Goal: Communication & Community: Answer question/provide support

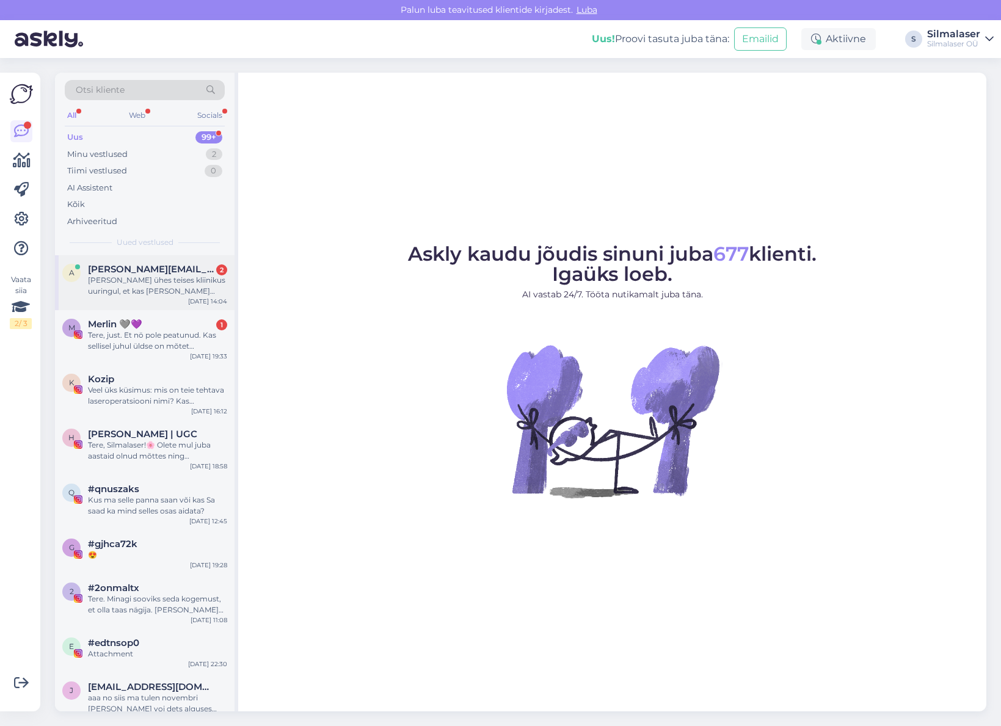
click at [125, 288] on div "[PERSON_NAME] ühes teises kliinikus uuringul, et kas [PERSON_NAME] silmaoperats…" at bounding box center [157, 286] width 139 height 22
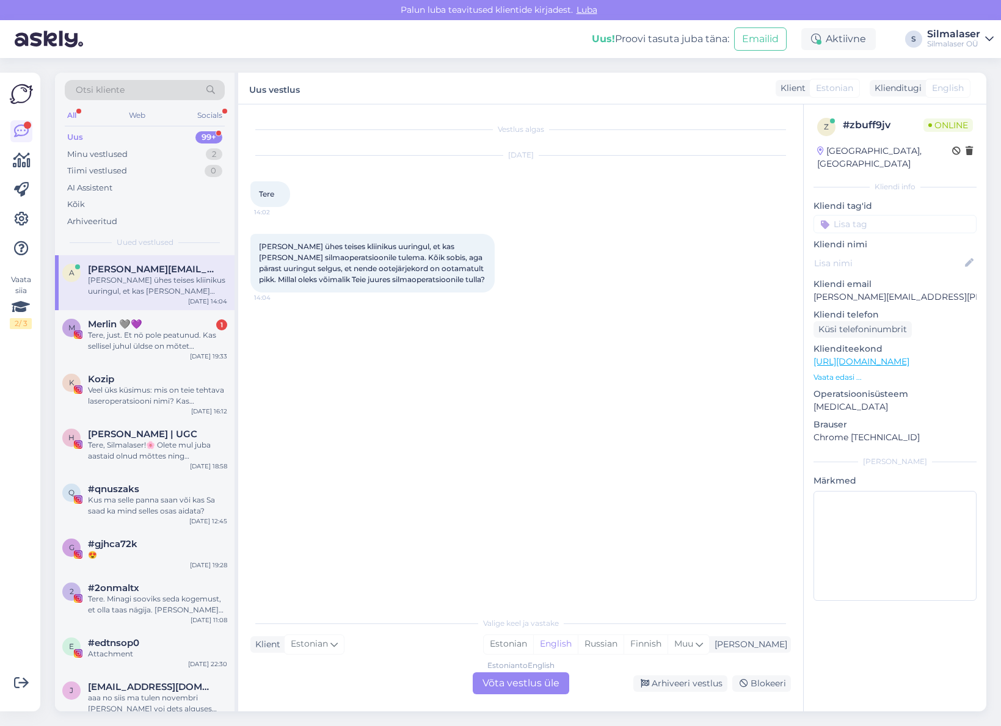
click at [526, 678] on div "Estonian to English Võta vestlus üle" at bounding box center [521, 683] width 96 height 22
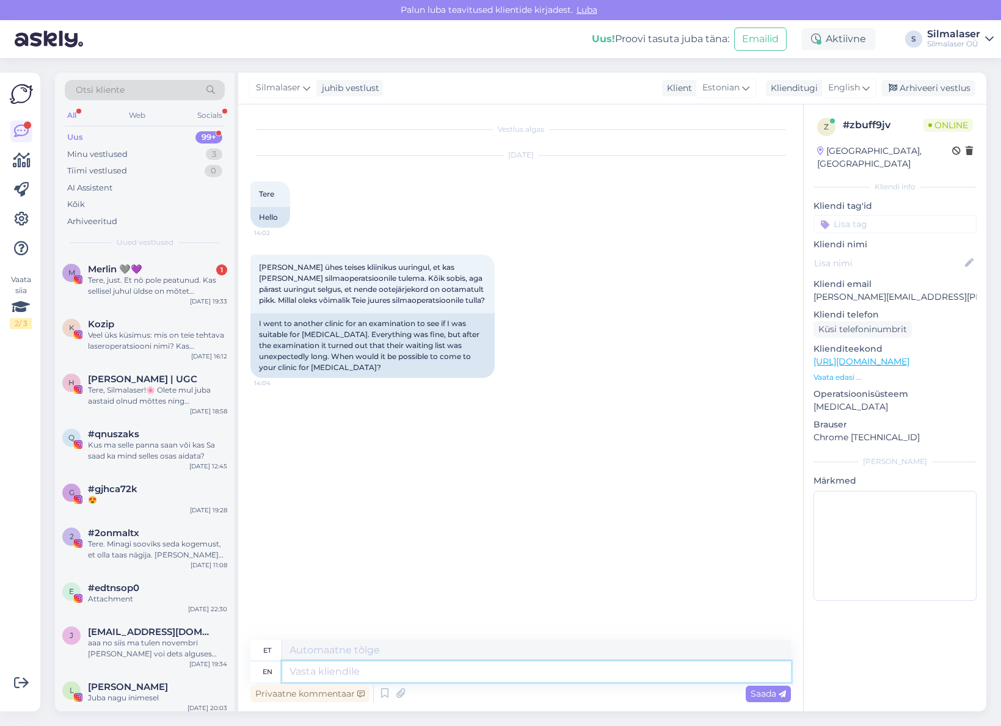
click at [514, 673] on textarea at bounding box center [536, 671] width 509 height 21
click at [857, 95] on div "English" at bounding box center [848, 88] width 55 height 20
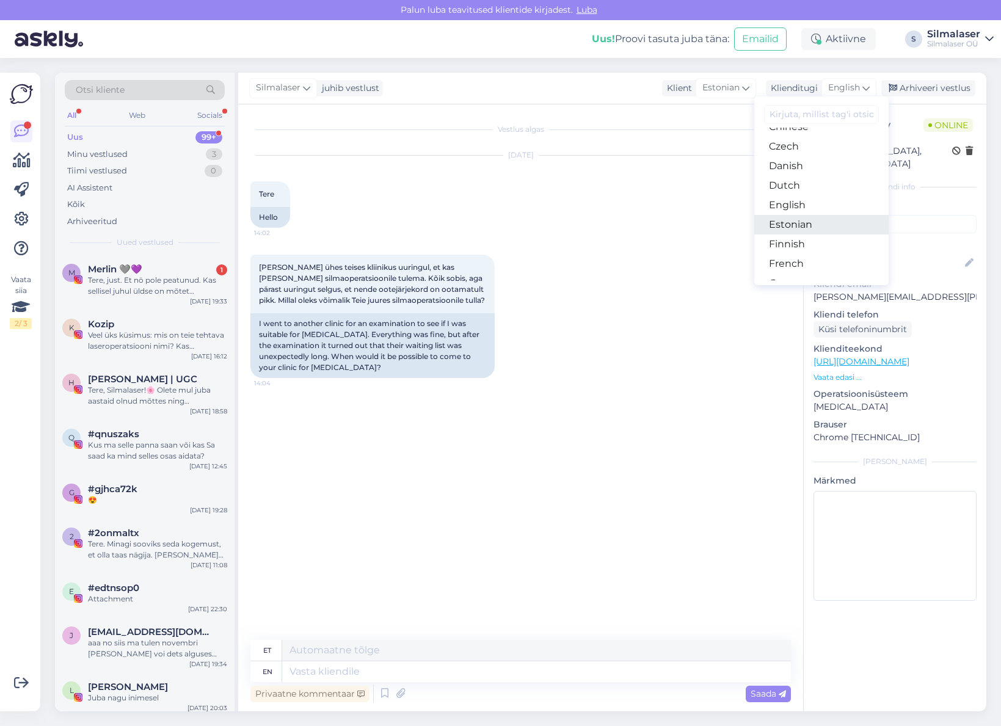
scroll to position [74, 0]
click at [785, 226] on link "Estonian" at bounding box center [821, 224] width 134 height 20
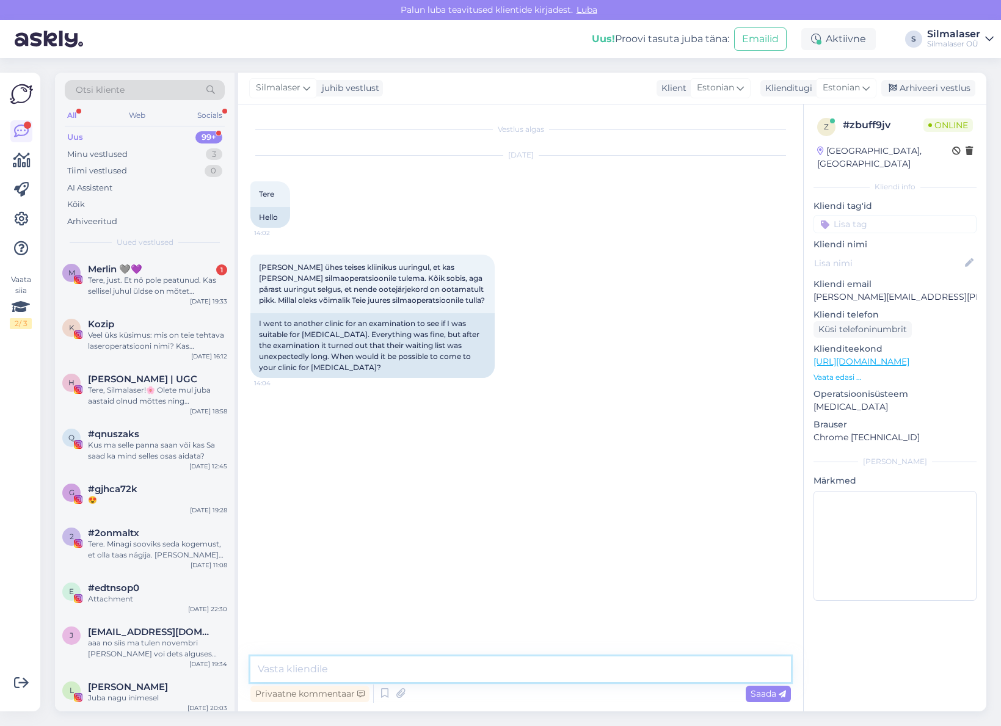
click at [331, 673] on textarea at bounding box center [520, 669] width 540 height 26
type textarea "Tere! Mis operatsioonist on jutt?"
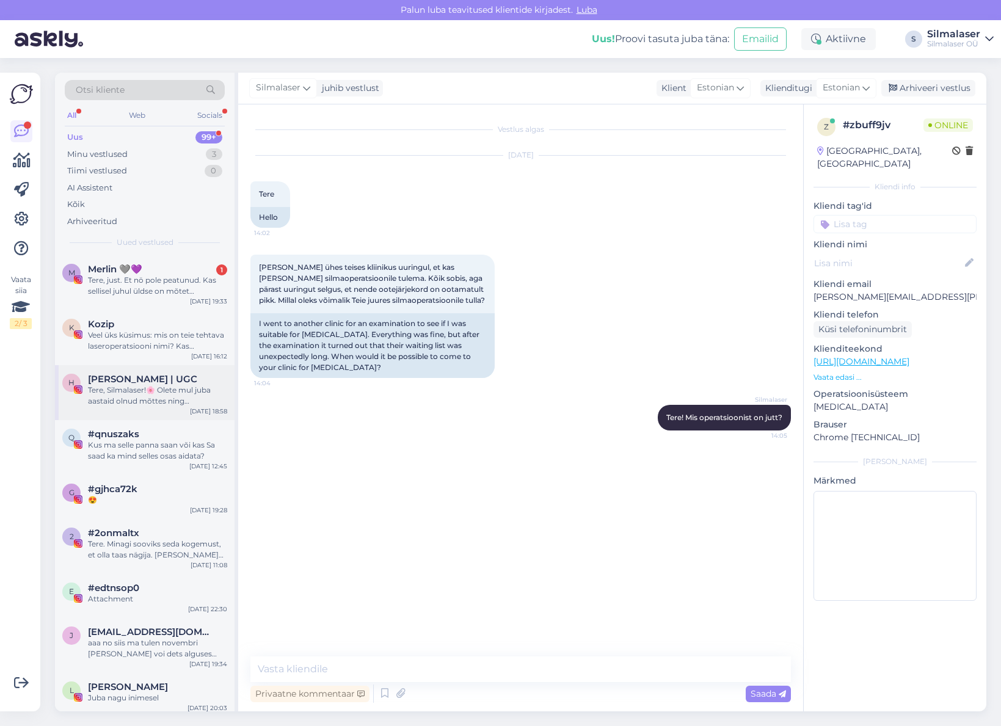
click at [137, 367] on div "H [PERSON_NAME] | UGC Tere, Silmalaser!🌸 Olete mul juba aastaid olnud mõttes ni…" at bounding box center [144, 392] width 179 height 55
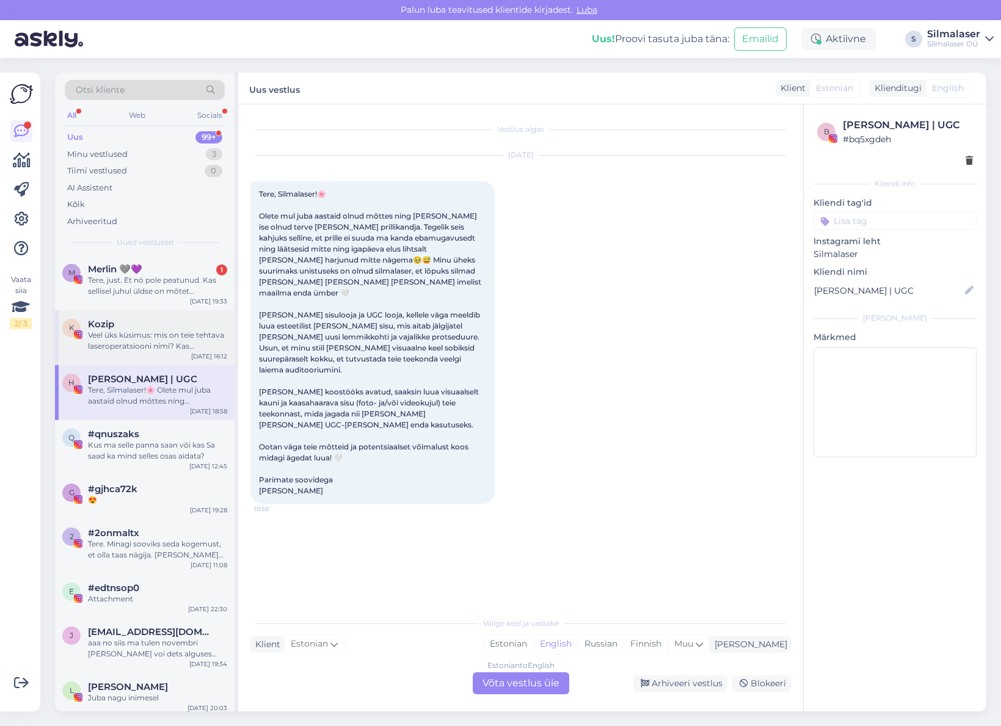
click at [147, 349] on div "Veel üks küsimus: mis on teie tehtava laseroperatsiooni nimi? Kas [MEDICAL_DATA…" at bounding box center [157, 341] width 139 height 22
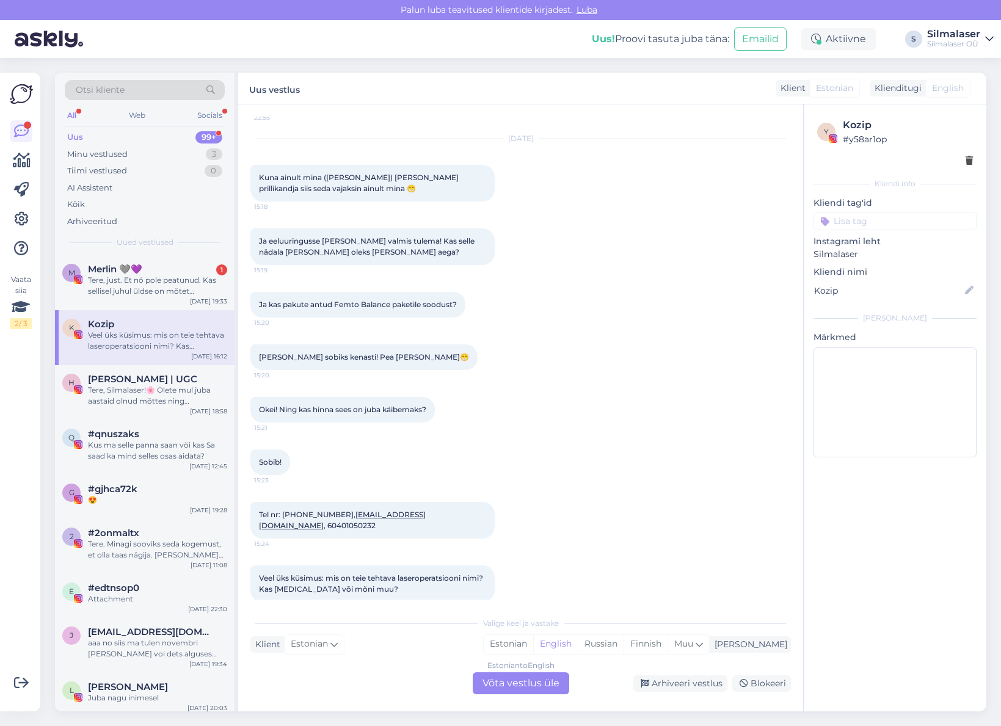
scroll to position [143, 0]
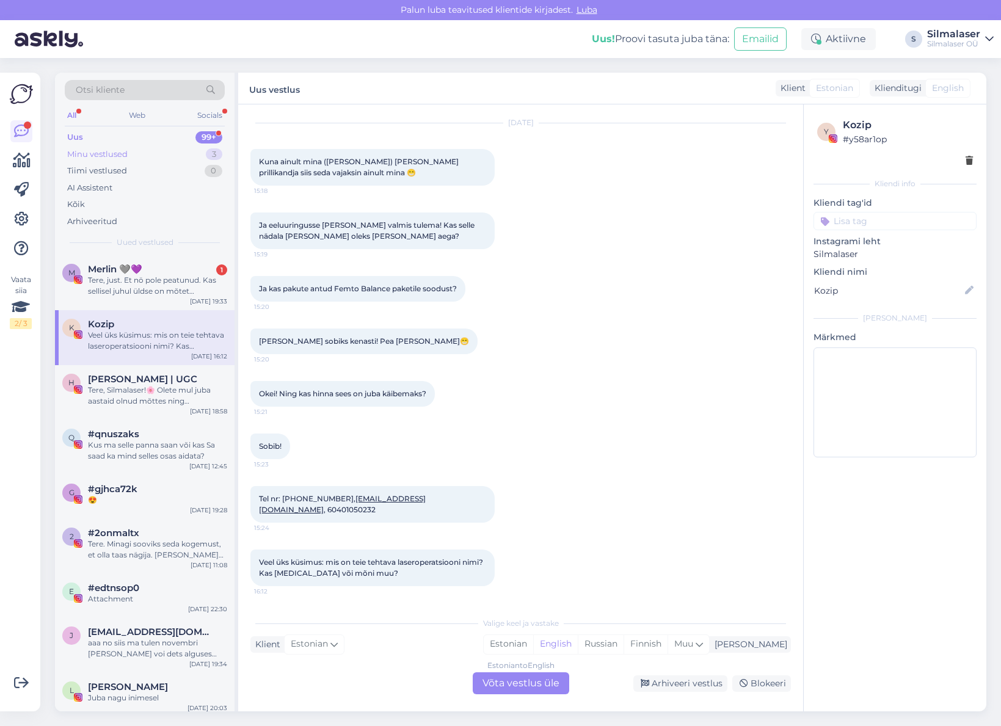
click at [133, 159] on div "Minu vestlused 3" at bounding box center [145, 154] width 160 height 17
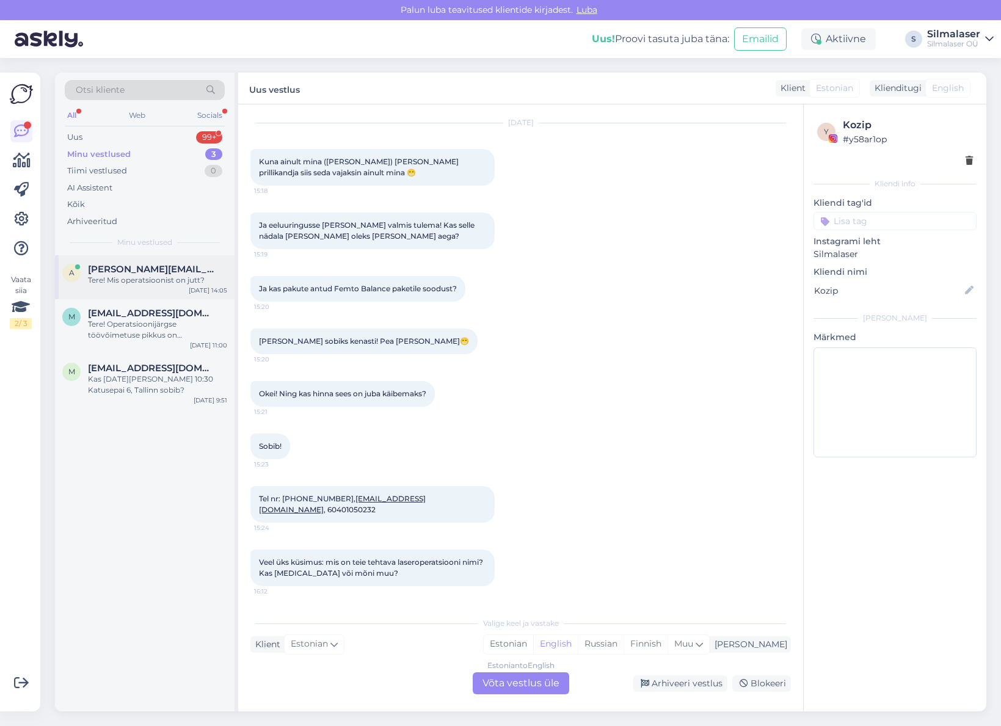
click at [140, 291] on div "A [PERSON_NAME][EMAIL_ADDRESS][PERSON_NAME][DOMAIN_NAME] Tere! Mis operatsiooni…" at bounding box center [144, 277] width 179 height 44
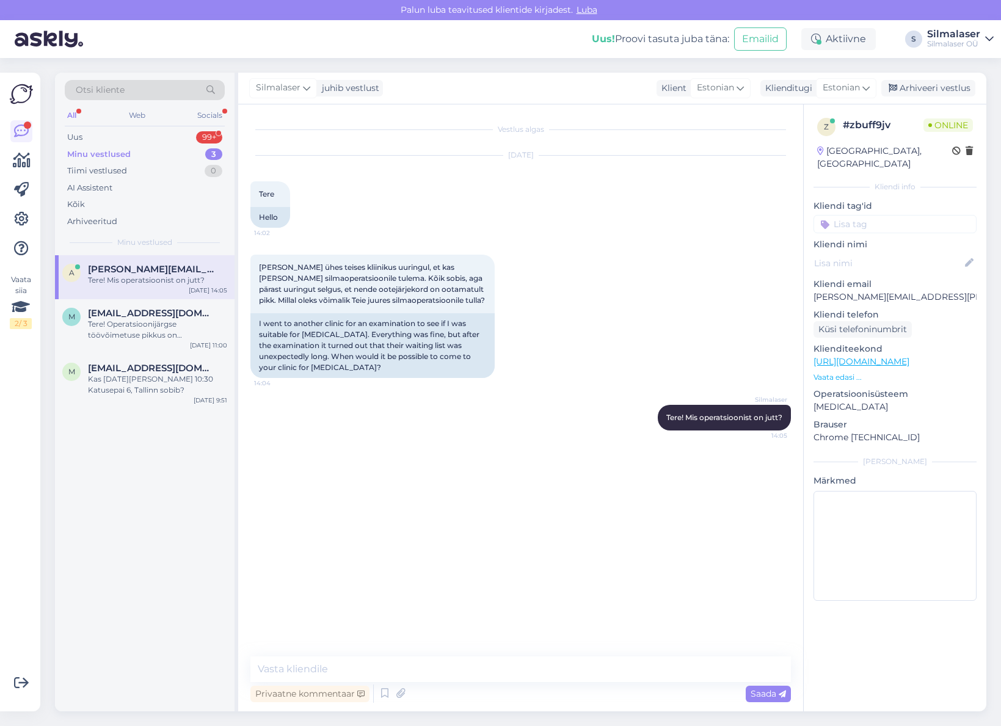
scroll to position [0, 0]
click at [397, 676] on textarea at bounding box center [520, 669] width 540 height 26
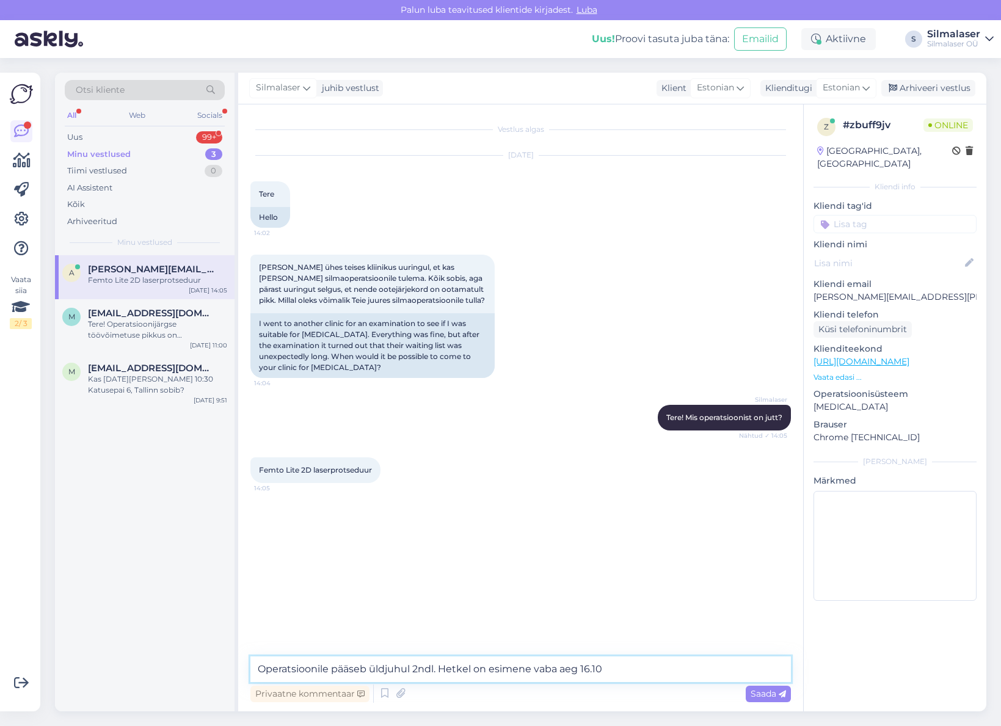
type textarea "Operatsioonile pääseb üldjuhul 2ndl. Hetkel on esimene vaba aeg 16.10."
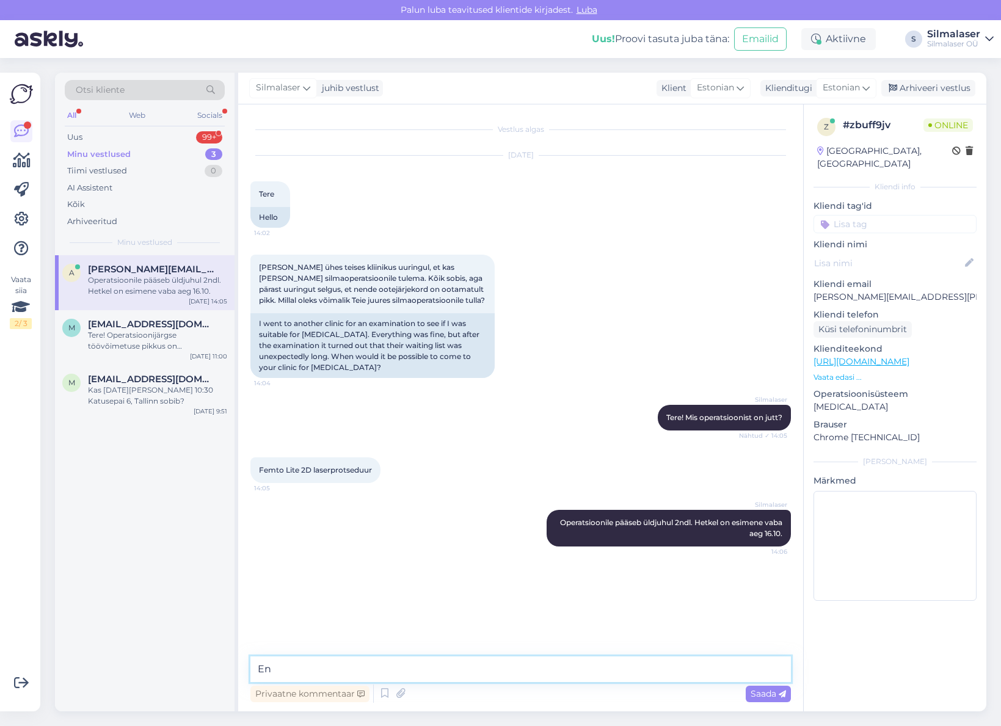
type textarea "E"
type textarea "S"
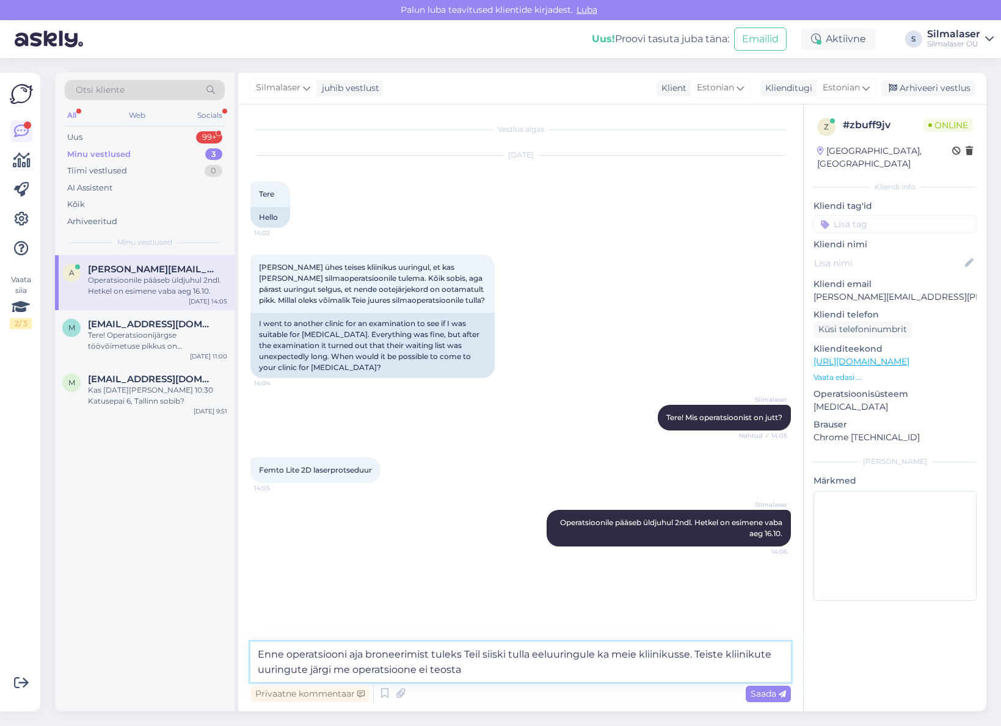
type textarea "Enne operatsiooni aja broneerimist tuleks Teil siiski tulla eeluuringule ka mei…"
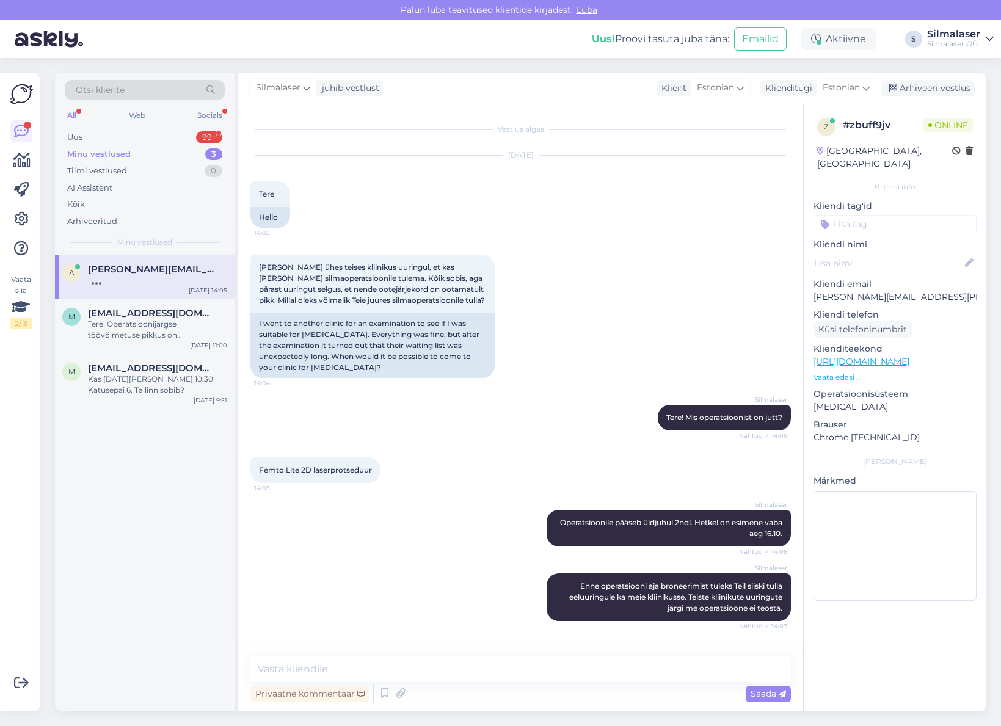
scroll to position [42, 0]
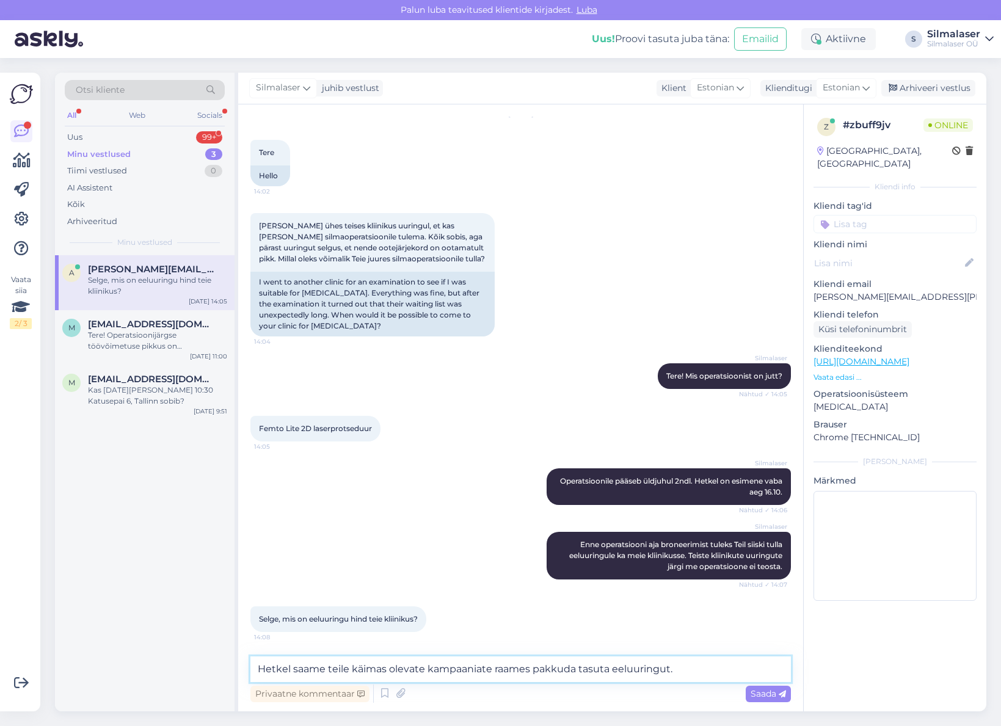
type textarea "Hetkel saame teile käimas olevate kampaaniate raames pakkuda tasuta eeluuringut."
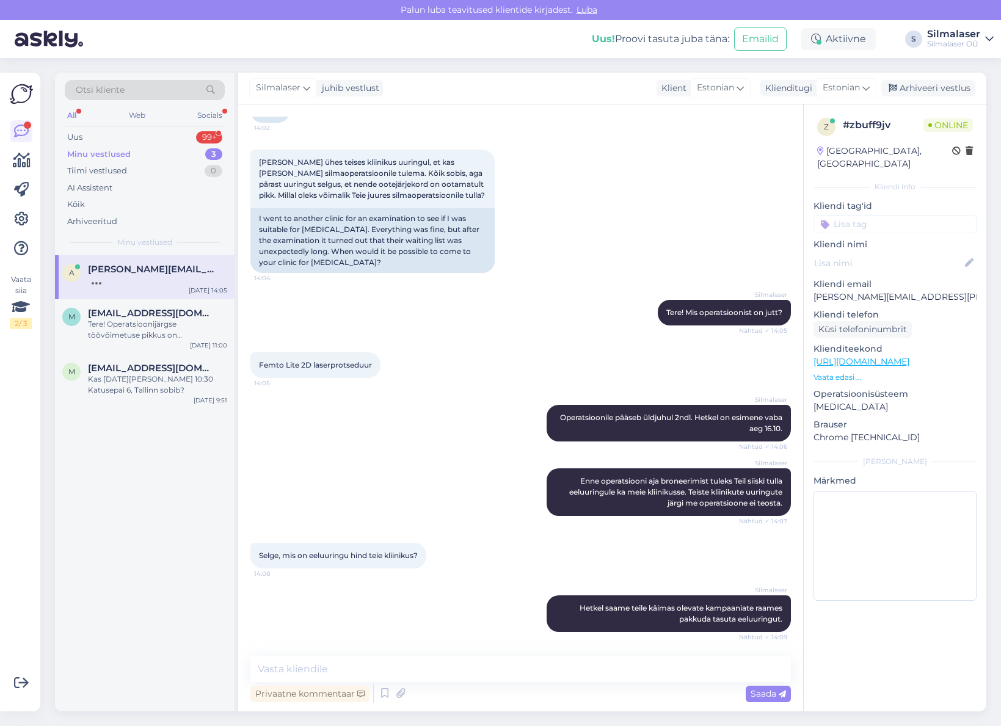
click at [380, 381] on div "Femto Lite 2D laserprotseduur 14:05" at bounding box center [520, 365] width 540 height 53
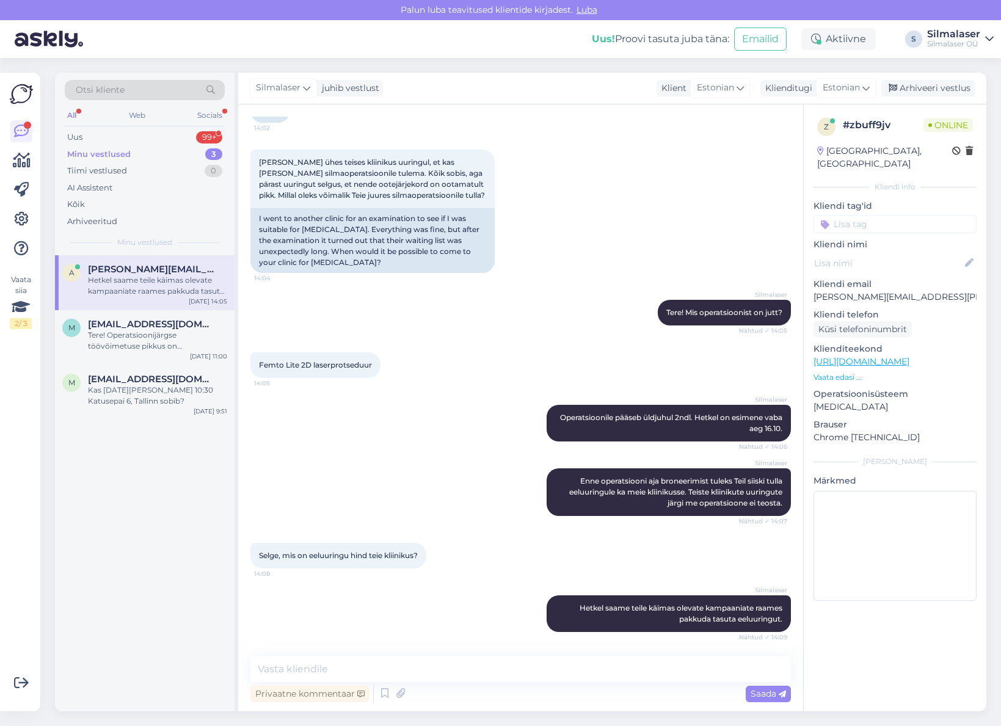
scroll to position [168, 0]
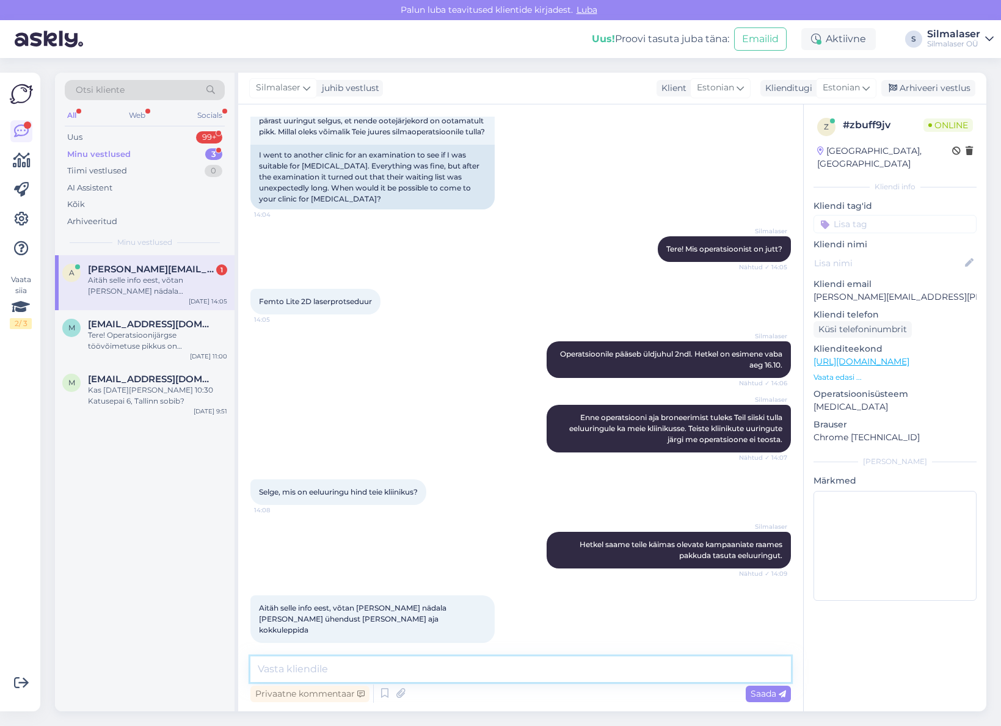
click at [317, 675] on textarea at bounding box center [520, 669] width 540 height 26
click at [389, 693] on icon at bounding box center [384, 693] width 15 height 18
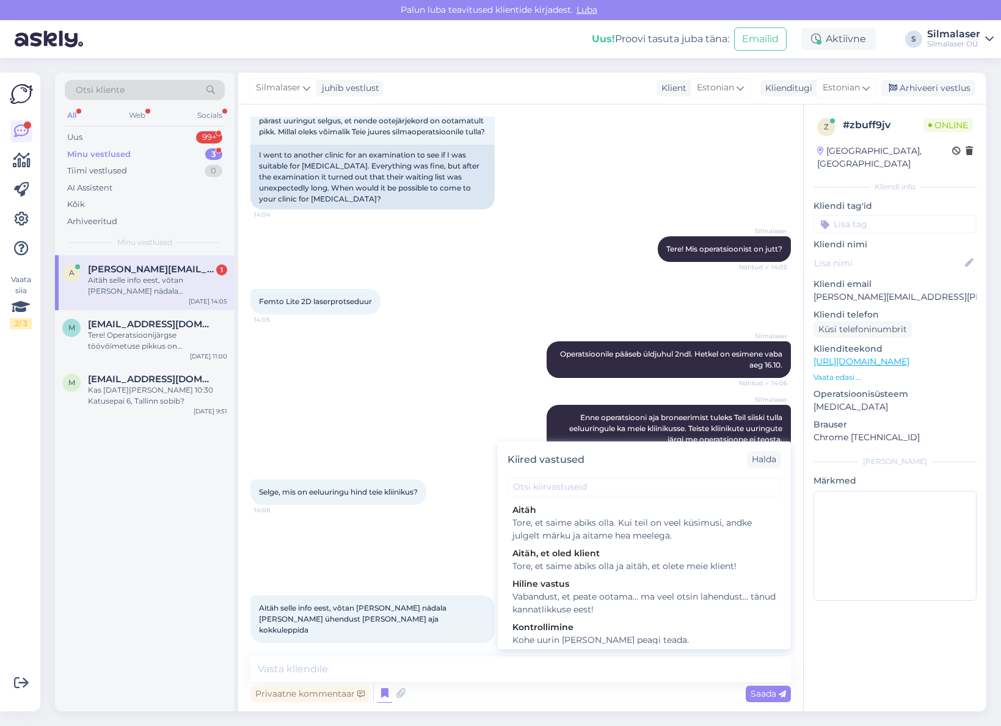
click at [403, 554] on div "Silmalaser [PERSON_NAME] saame teile käimas olevate kampaaniate raames pakkuda …" at bounding box center [520, 549] width 540 height 63
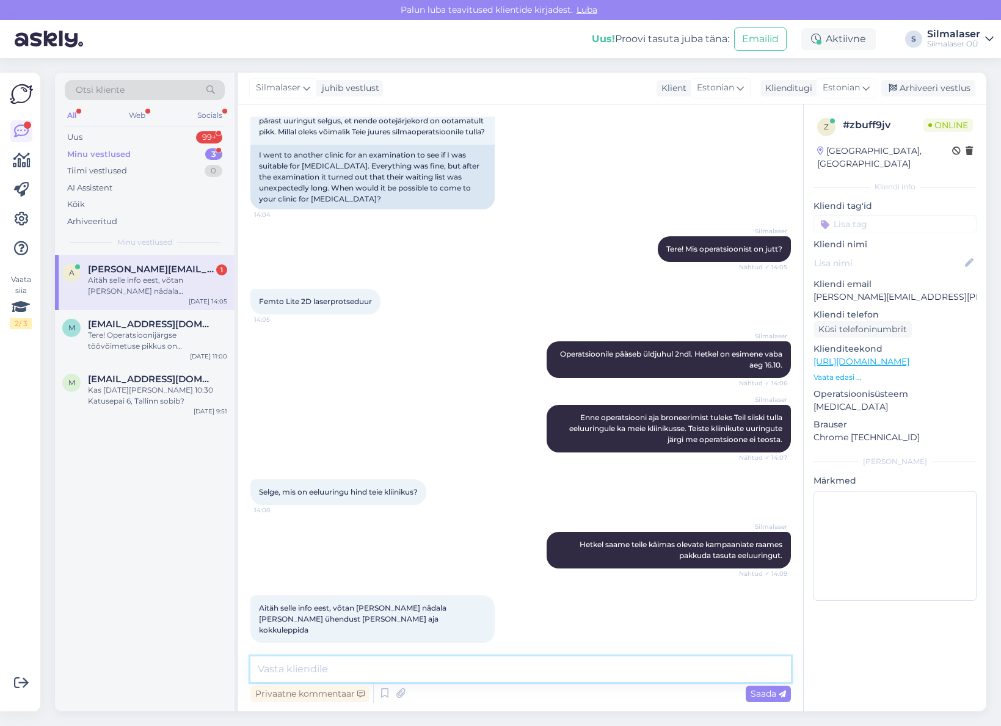
click at [327, 663] on textarea at bounding box center [520, 669] width 540 height 26
type textarea "K"
type textarea "Teeme nii!"
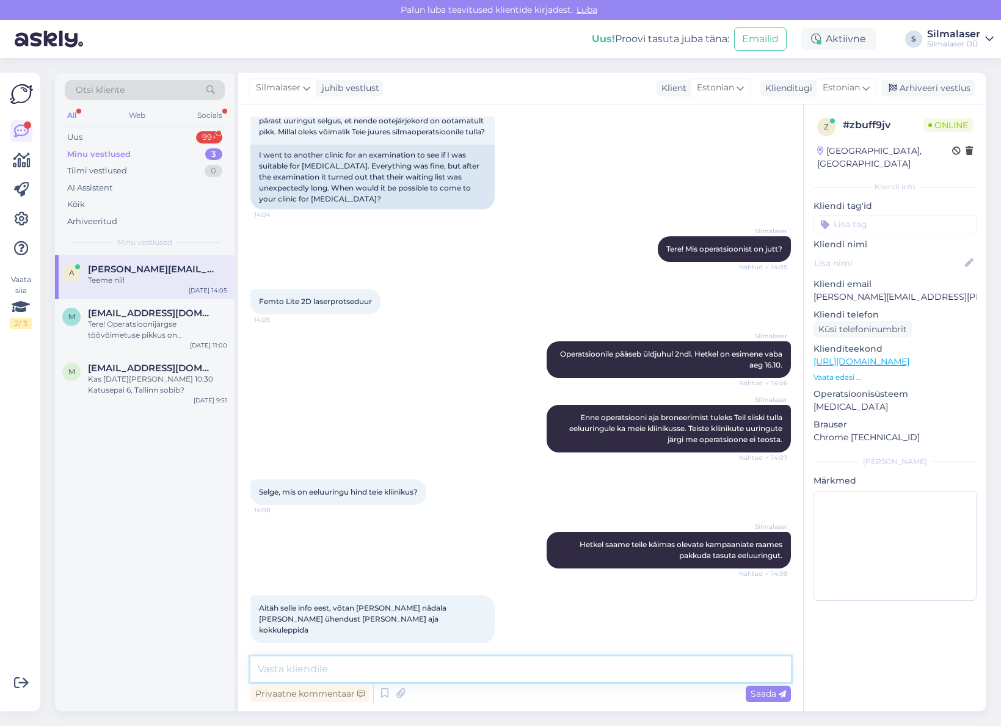
scroll to position [221, 0]
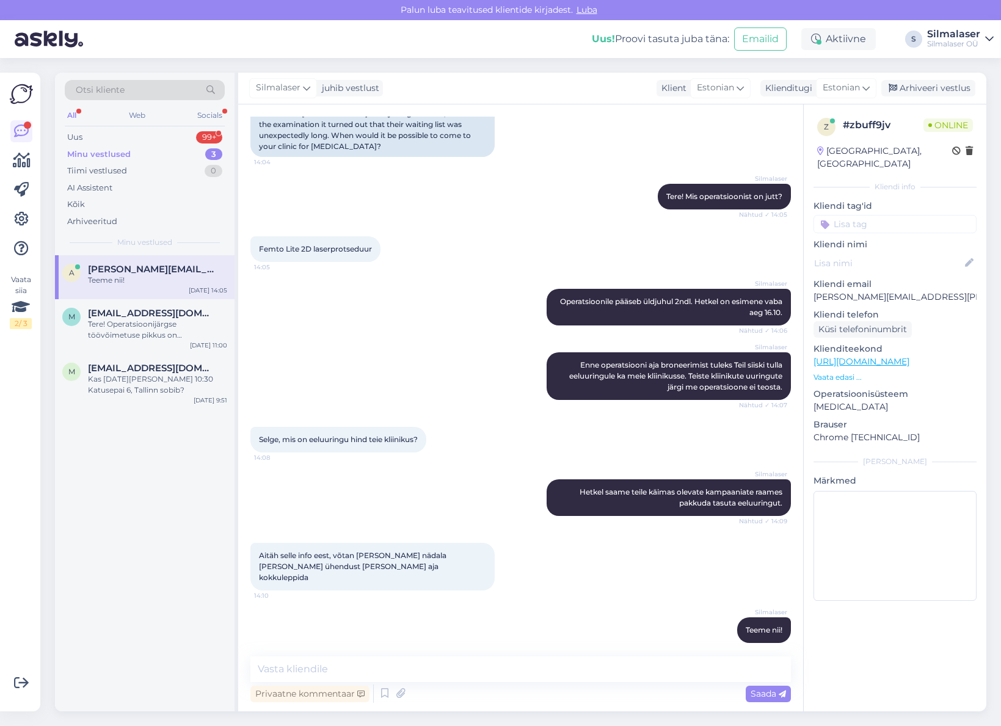
click at [485, 519] on div "Silmalaser [PERSON_NAME] saame teile käimas olevate kampaaniate raames pakkuda …" at bounding box center [520, 497] width 540 height 63
